Goal: Task Accomplishment & Management: Use online tool/utility

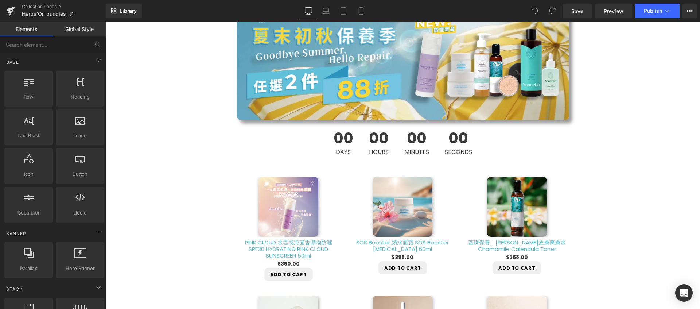
scroll to position [368, 0]
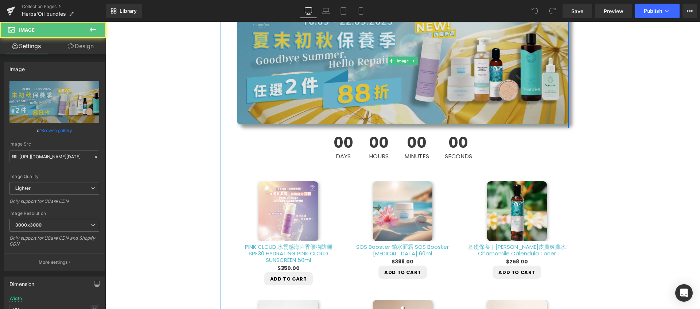
click at [295, 87] on img at bounding box center [403, 60] width 332 height 127
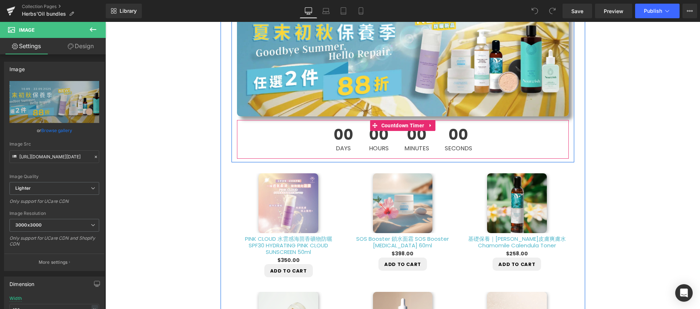
scroll to position [254, 0]
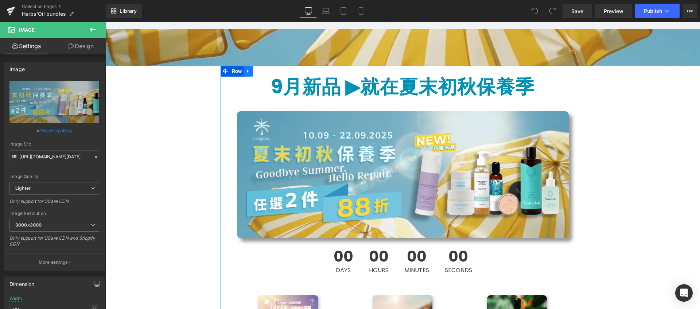
click at [247, 71] on icon at bounding box center [247, 71] width 1 height 3
click at [265, 70] on icon at bounding box center [267, 71] width 5 height 5
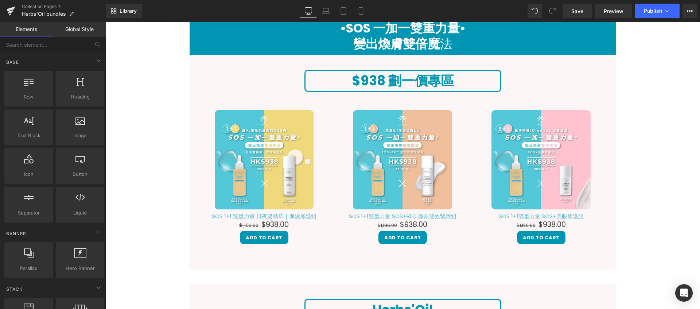
scroll to position [228, 0]
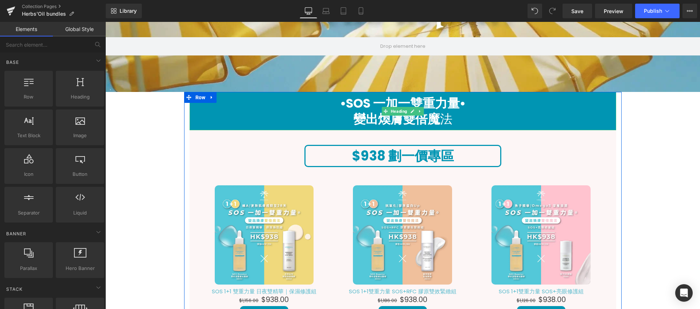
click at [252, 113] on h1 "變出煥膚雙倍魔 法" at bounding box center [402, 119] width 426 height 16
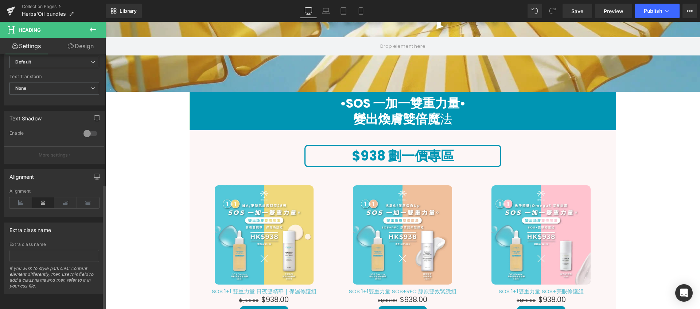
scroll to position [104, 0]
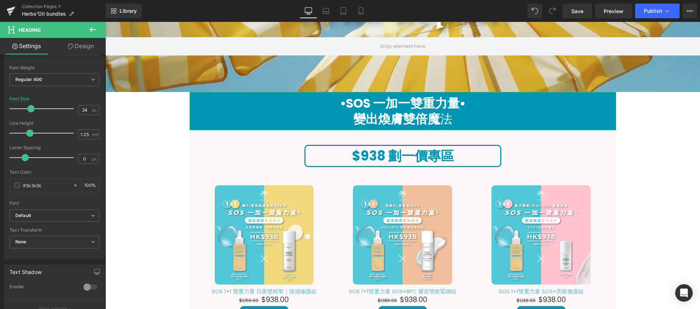
click at [76, 45] on link "Design" at bounding box center [80, 46] width 53 height 16
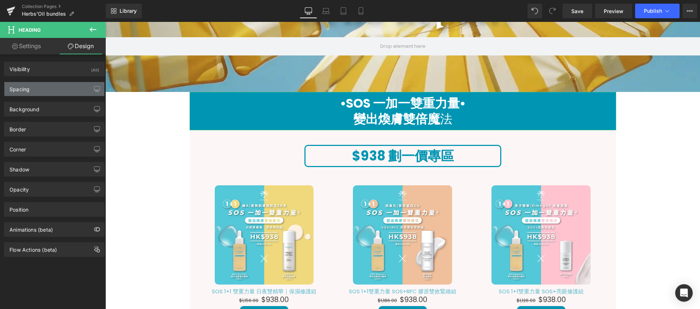
click at [51, 87] on div "Spacing" at bounding box center [54, 89] width 100 height 14
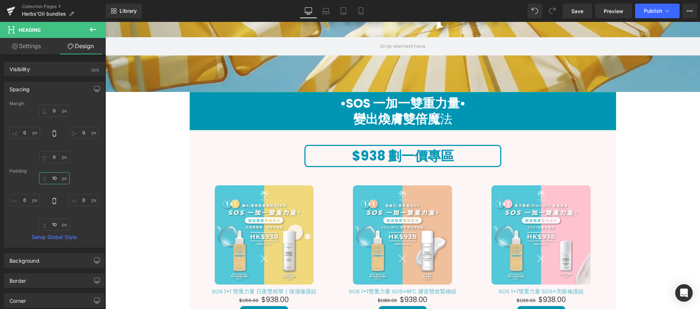
click at [55, 177] on input "10" at bounding box center [54, 178] width 31 height 12
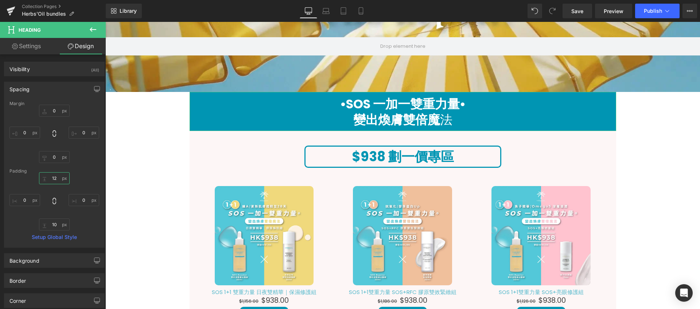
type input "11"
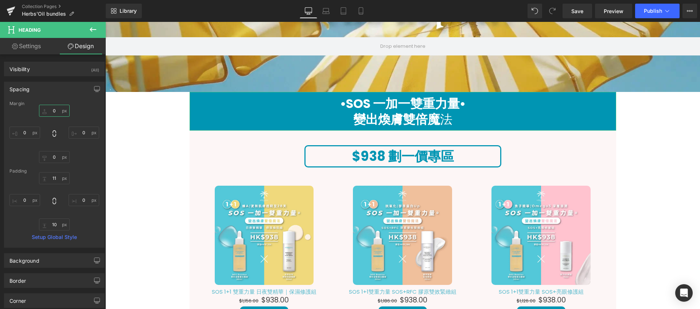
click at [56, 109] on input "0" at bounding box center [54, 111] width 31 height 12
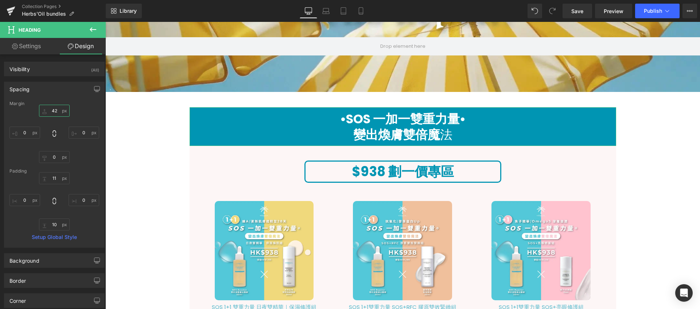
type input "43"
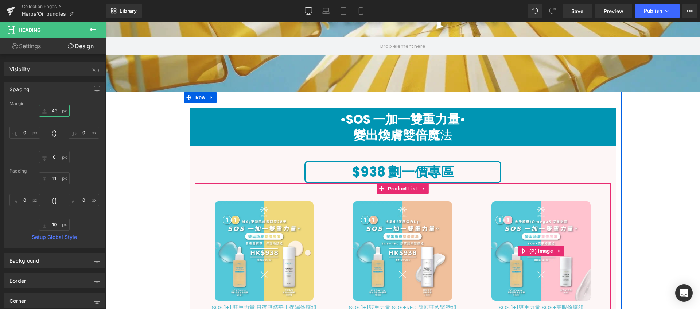
scroll to position [457, 0]
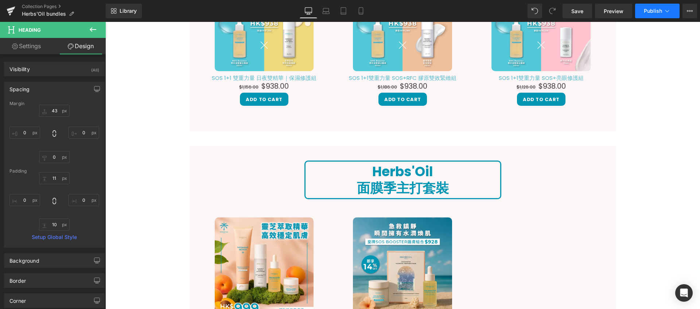
click at [649, 13] on span "Publish" at bounding box center [653, 11] width 18 height 6
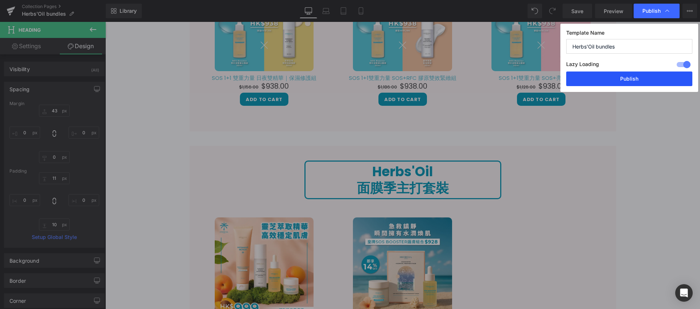
click at [636, 77] on button "Publish" at bounding box center [629, 78] width 126 height 15
